Goal: Check status: Check status

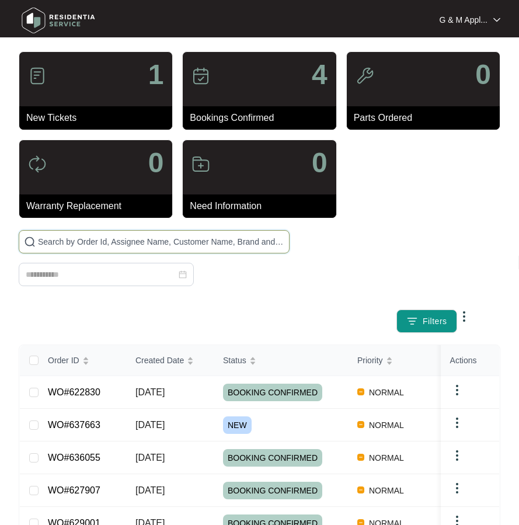
click at [114, 241] on input "text" at bounding box center [161, 241] width 246 height 13
paste input "622830"
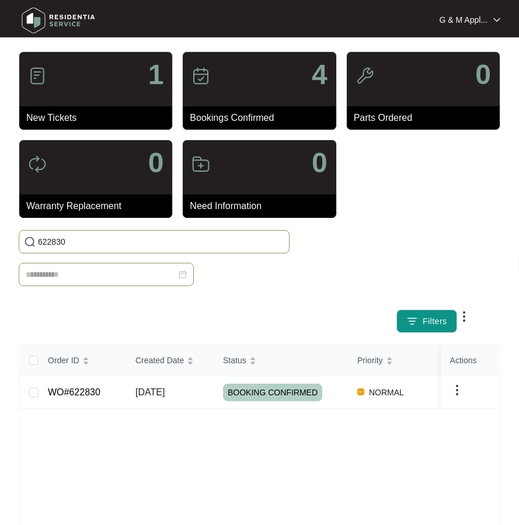
type input "622830"
click at [76, 395] on link "WO#622830" at bounding box center [74, 392] width 53 height 10
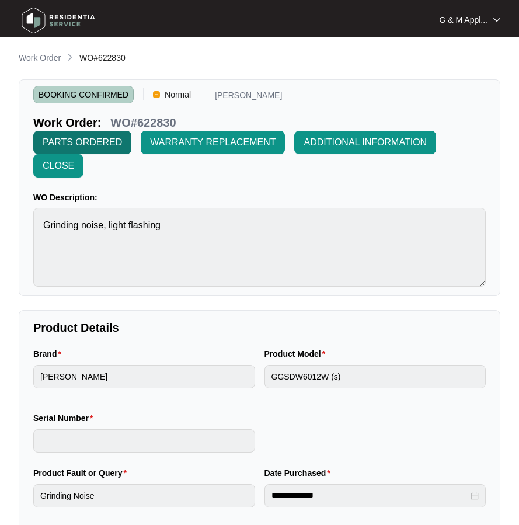
click at [94, 141] on span "PARTS ORDERED" at bounding box center [82, 142] width 79 height 14
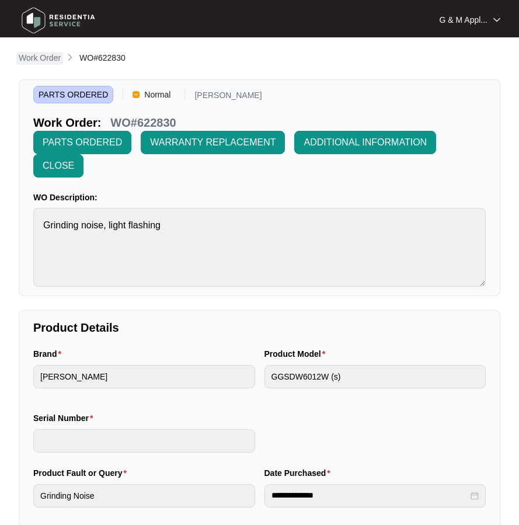
click at [44, 55] on p "Work Order" at bounding box center [40, 58] width 42 height 12
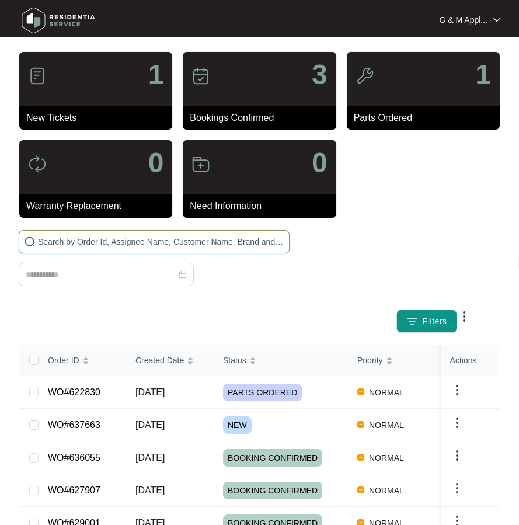
click at [100, 241] on input "text" at bounding box center [161, 241] width 246 height 13
paste input "622830"
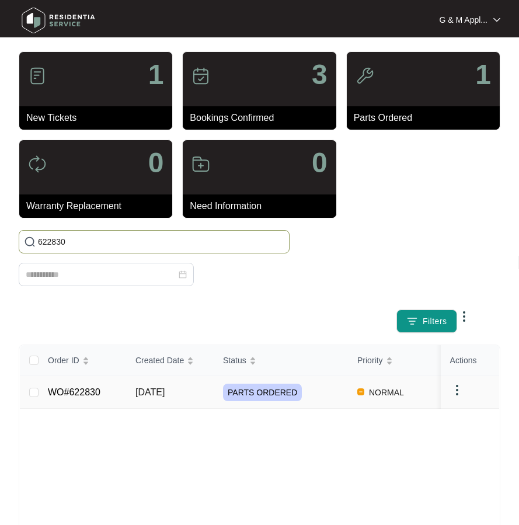
type input "622830"
click at [69, 401] on td "WO#622830" at bounding box center [83, 392] width 88 height 33
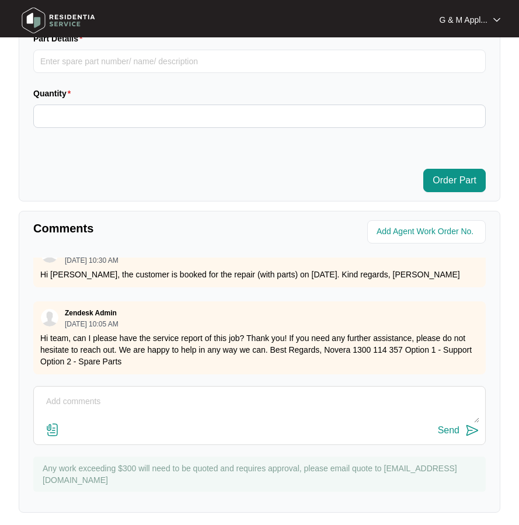
scroll to position [883, 0]
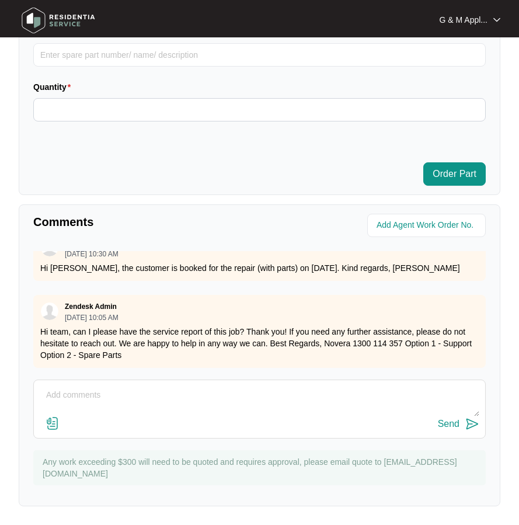
click at [100, 391] on textarea at bounding box center [260, 401] width 440 height 30
type textarea "2"
type textarea "p"
type textarea "P"
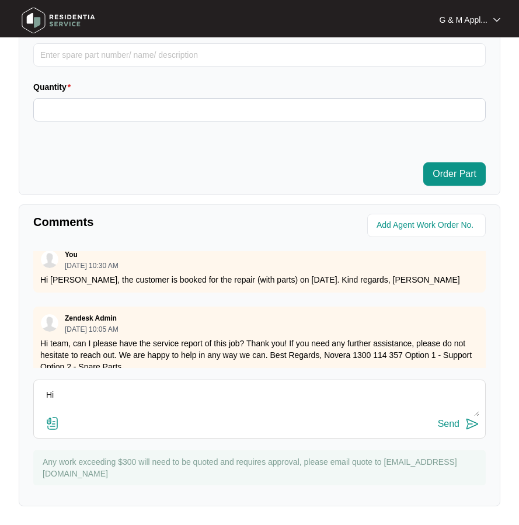
scroll to position [465, 0]
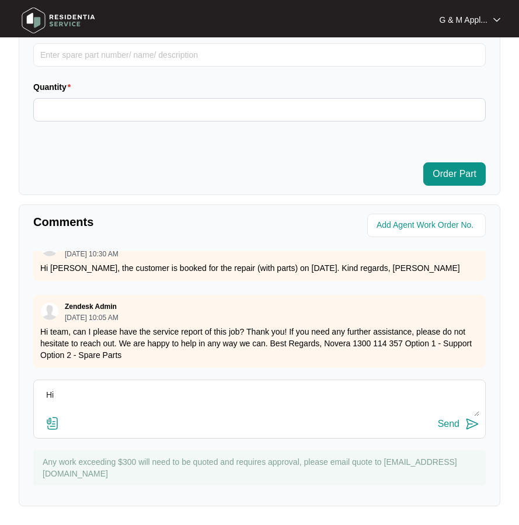
drag, startPoint x: 61, startPoint y: 395, endPoint x: 47, endPoint y: 395, distance: 14.0
click at [47, 395] on textarea "Hi" at bounding box center [260, 401] width 440 height 30
click at [103, 399] on textarea "Hi" at bounding box center [260, 401] width 440 height 30
type textarea "Hi Jaz, repair with part (drain pump) was completed on [DATE]. Kind regards, [P…"
click at [448, 424] on div "Send" at bounding box center [449, 424] width 22 height 11
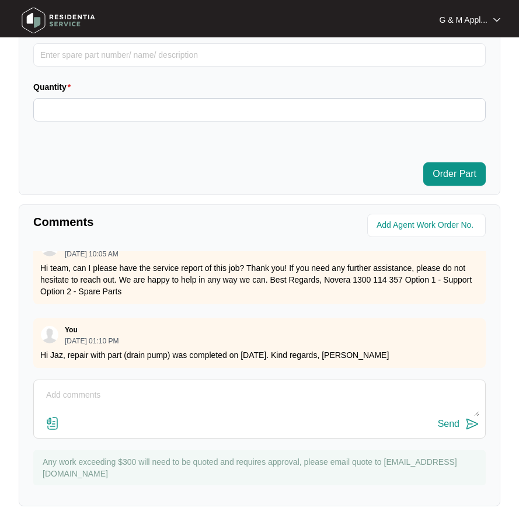
scroll to position [529, 0]
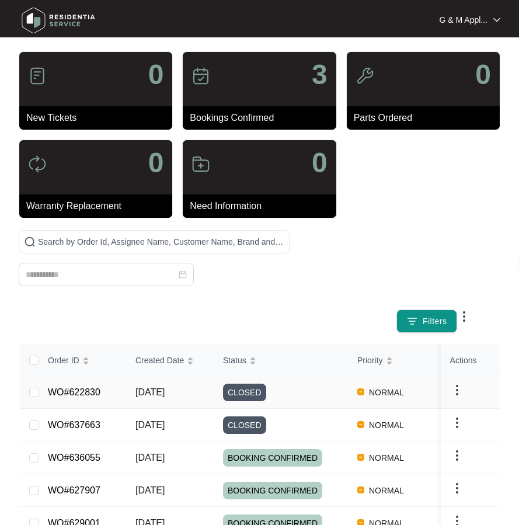
click at [144, 387] on span "[DATE]" at bounding box center [149, 392] width 29 height 10
click at [153, 362] on span "Created Date" at bounding box center [159, 360] width 48 height 13
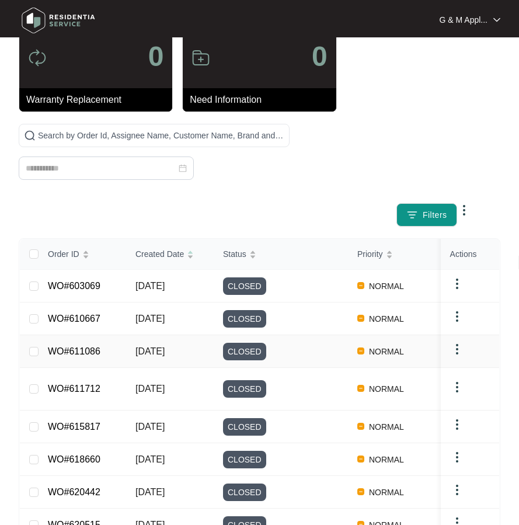
scroll to position [117, 0]
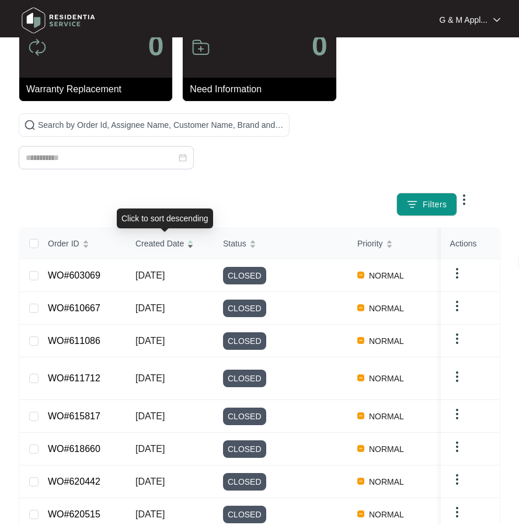
click at [156, 245] on span "Created Date" at bounding box center [159, 243] width 48 height 13
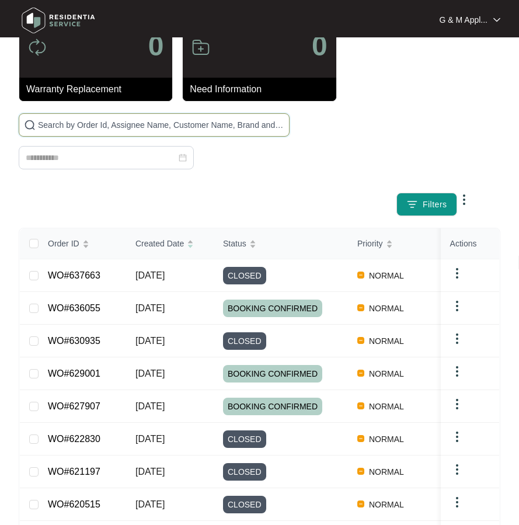
click at [113, 123] on input "text" at bounding box center [161, 125] width 246 height 13
paste input "637663"
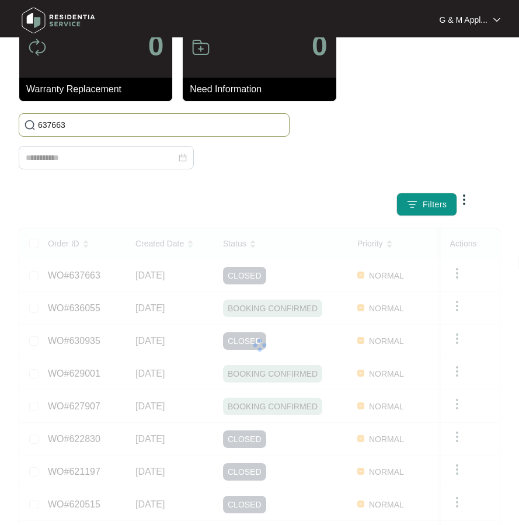
type input "637663"
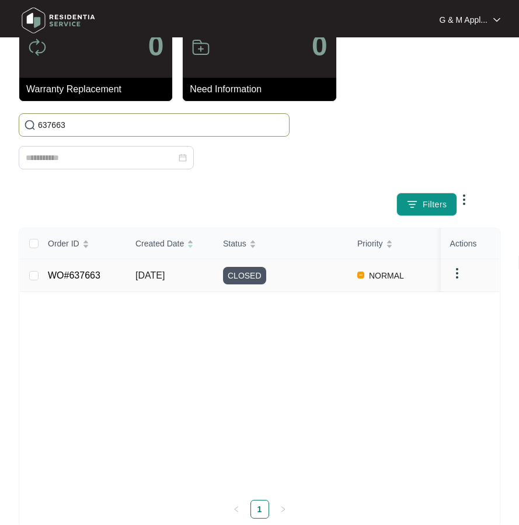
click at [62, 275] on link "WO#637663" at bounding box center [74, 275] width 53 height 10
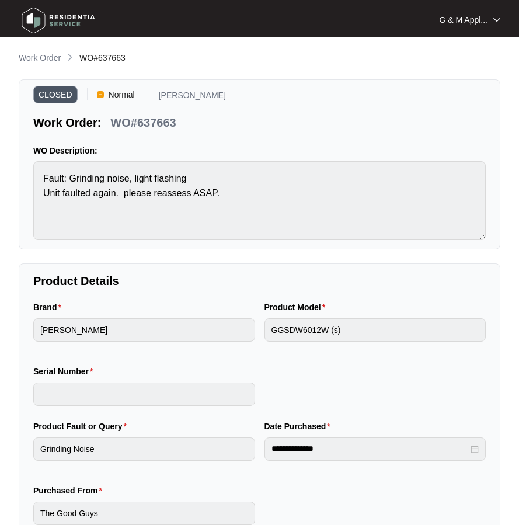
click at [41, 18] on img at bounding box center [59, 20] width 82 height 35
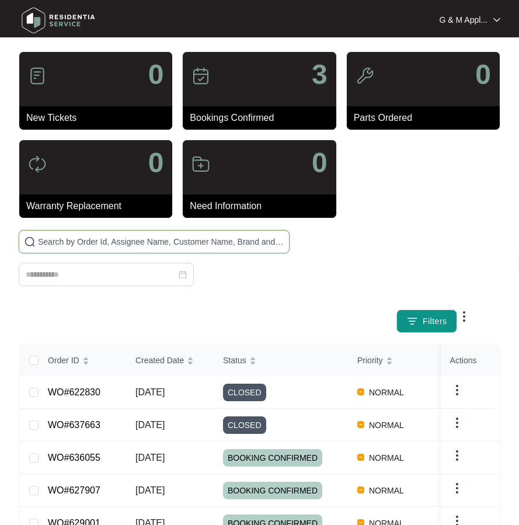
click at [131, 239] on input "text" at bounding box center [161, 241] width 246 height 13
paste input "637663"
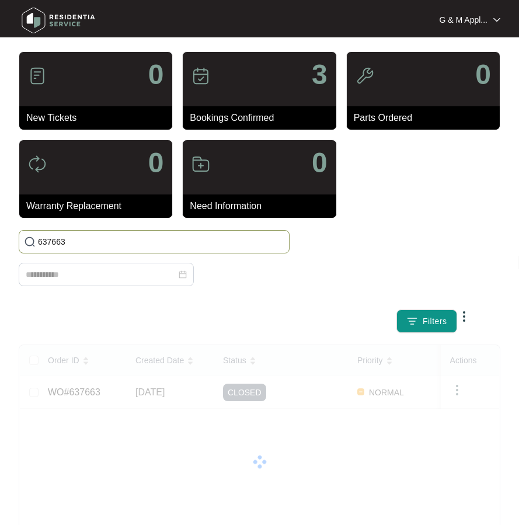
click at [72, 245] on input "637663" at bounding box center [161, 241] width 246 height 13
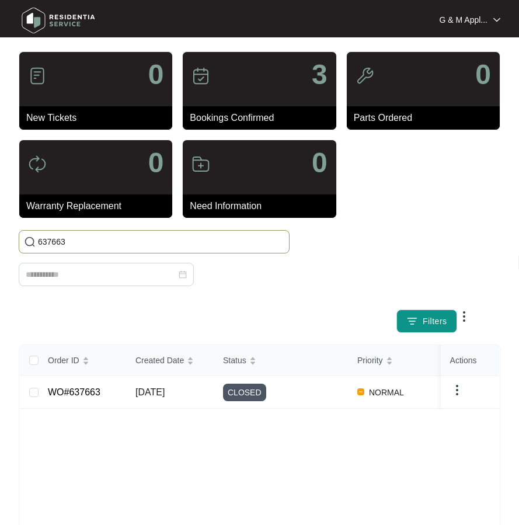
paste input "22830"
drag, startPoint x: 54, startPoint y: 22, endPoint x: 61, endPoint y: 46, distance: 25.3
click at [55, 22] on img at bounding box center [59, 20] width 82 height 35
click at [53, 243] on input "622830" at bounding box center [161, 241] width 246 height 13
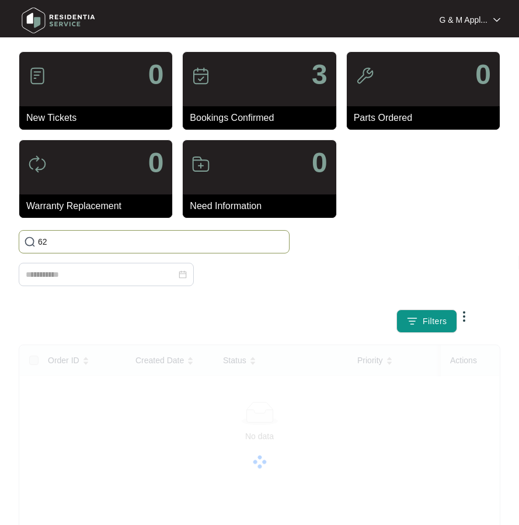
type input "6"
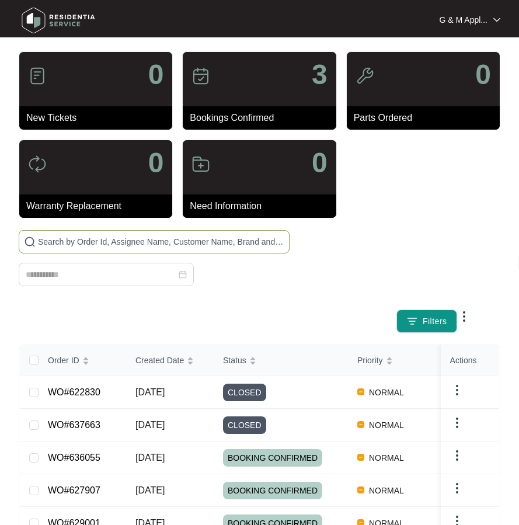
type input "."
click at [161, 364] on span "Created Date" at bounding box center [159, 360] width 48 height 13
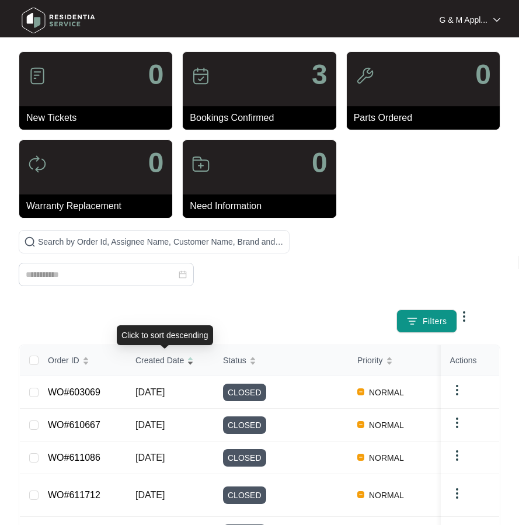
click at [161, 364] on span "Created Date" at bounding box center [159, 360] width 48 height 13
